Goal: Navigation & Orientation: Find specific page/section

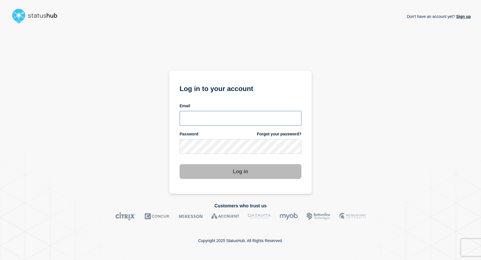
type input "[EMAIL_ADDRESS][DOMAIN_NAME]"
click at [231, 171] on button "Log in" at bounding box center [241, 171] width 122 height 15
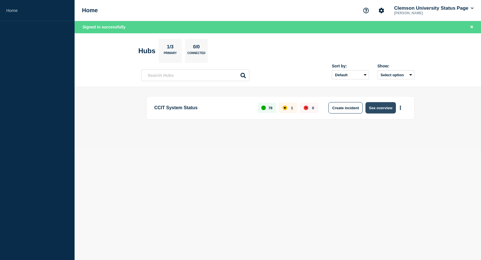
click at [377, 108] on button "See overview" at bounding box center [380, 107] width 30 height 11
